Goal: Navigation & Orientation: Find specific page/section

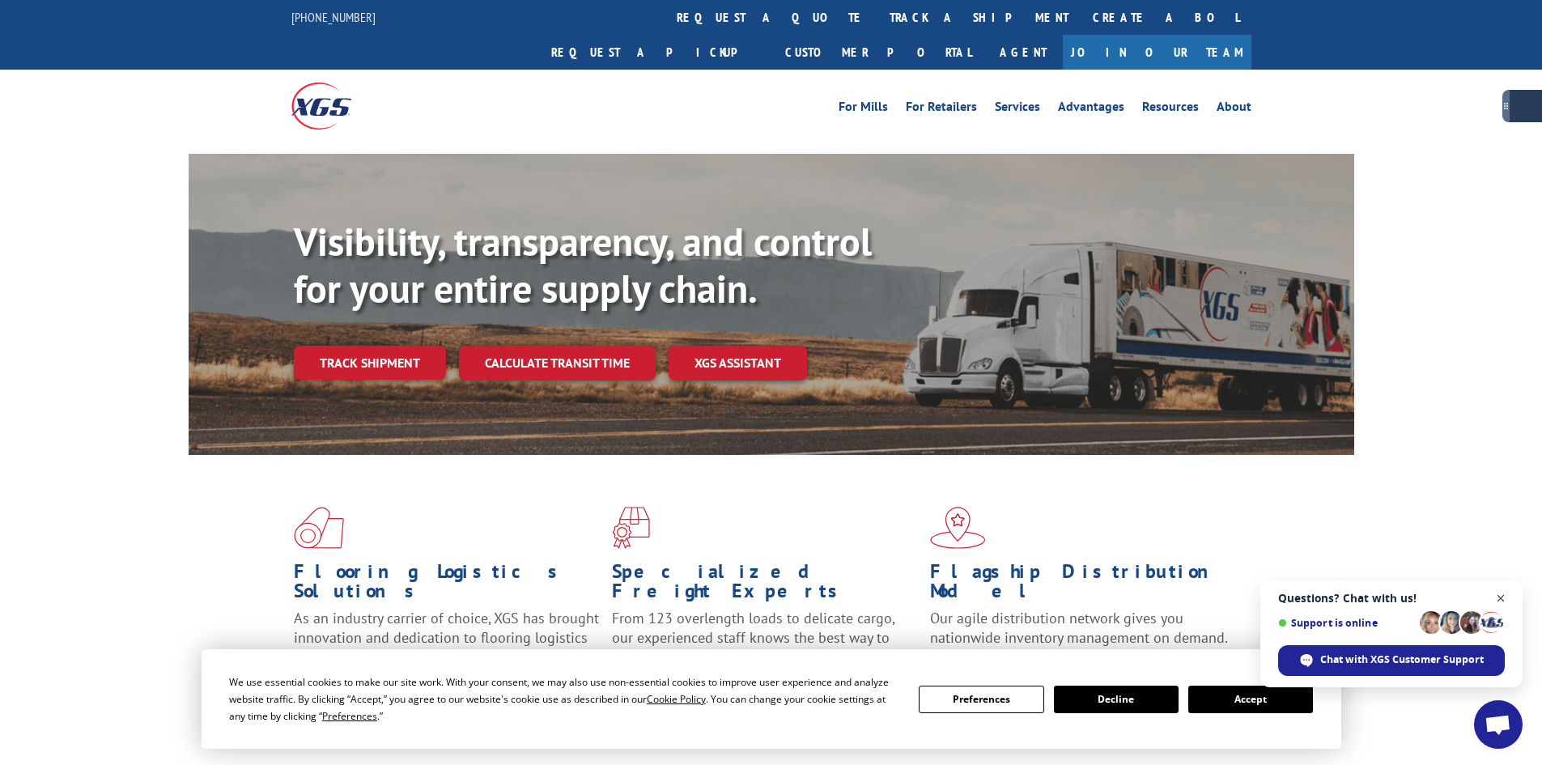
click at [1502, 599] on span "Open chat" at bounding box center [1501, 598] width 20 height 20
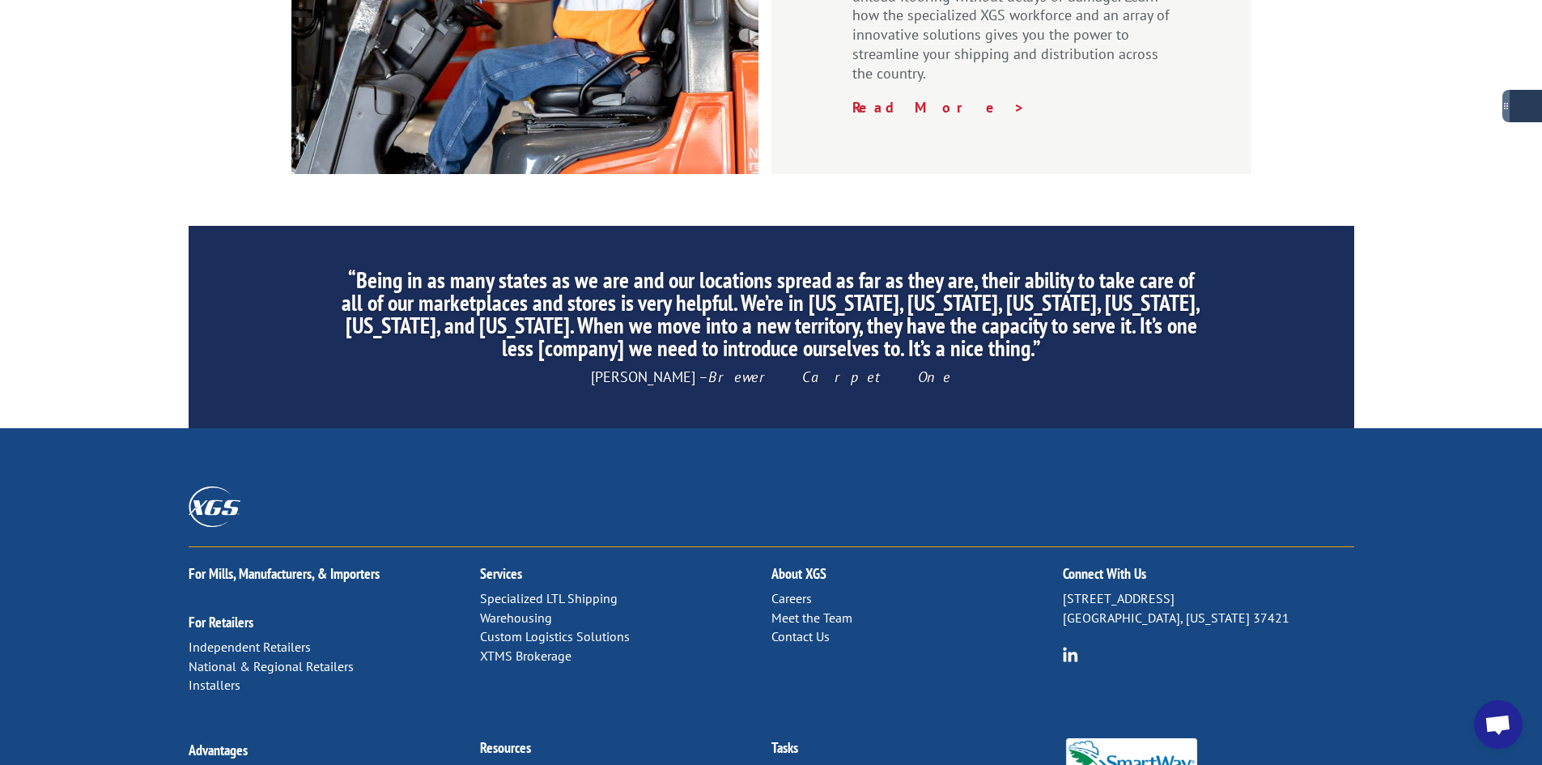
scroll to position [2439, 0]
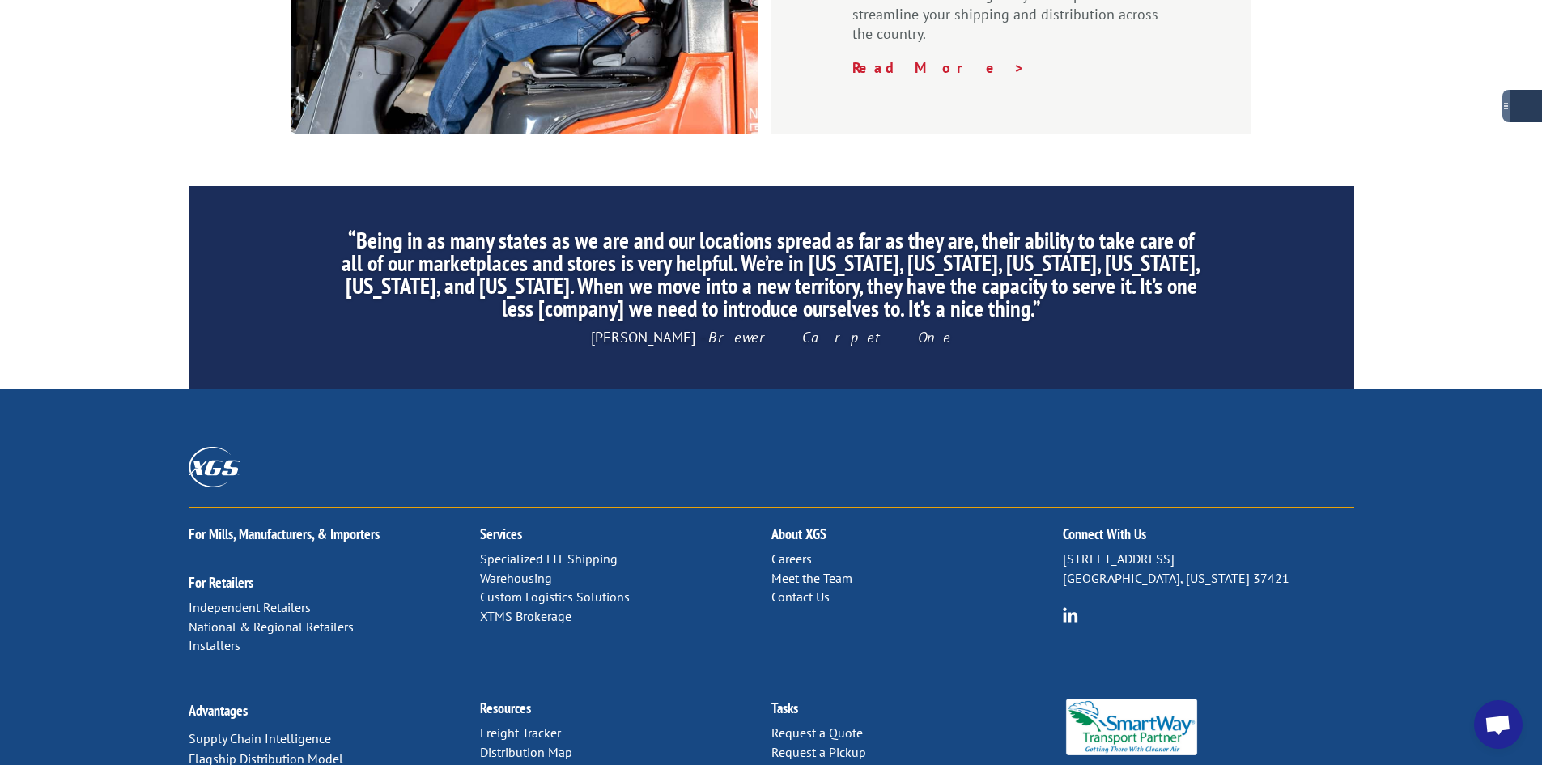
click at [786, 550] on link "Careers" at bounding box center [791, 558] width 40 height 16
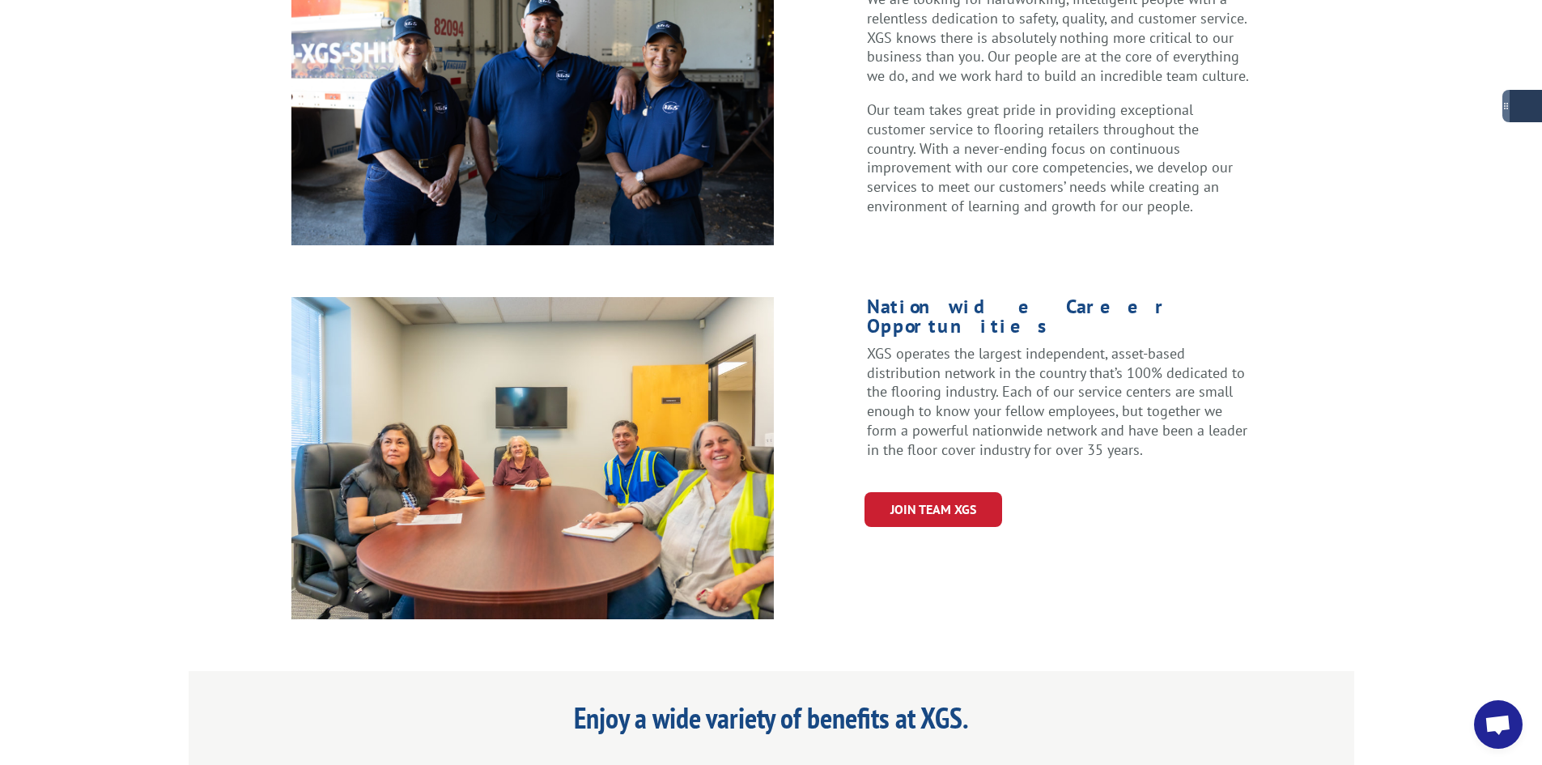
scroll to position [412, 0]
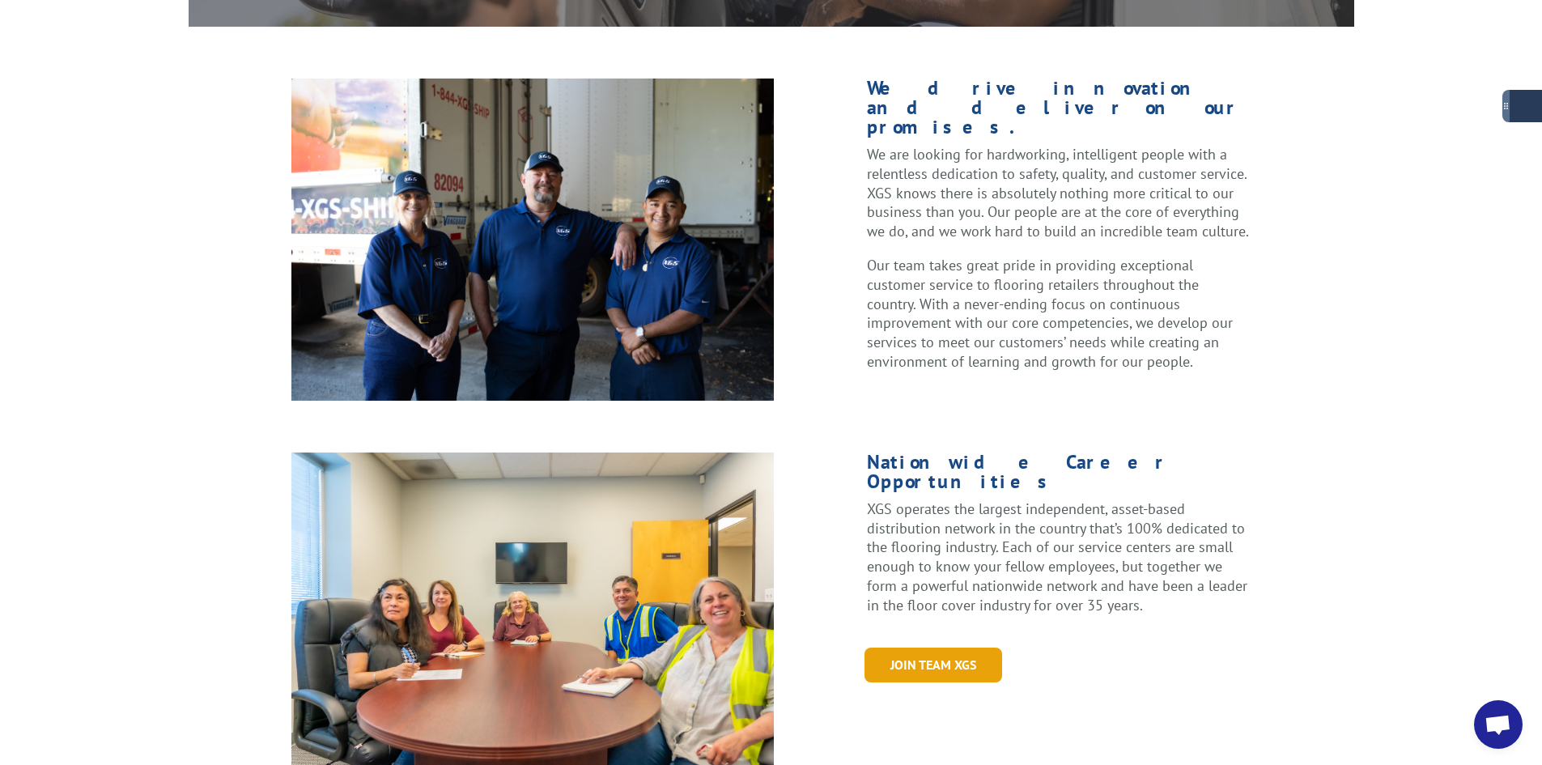
click at [951, 648] on link "Join Team XGS" at bounding box center [933, 665] width 138 height 35
